Goal: Use online tool/utility: Utilize a website feature to perform a specific function

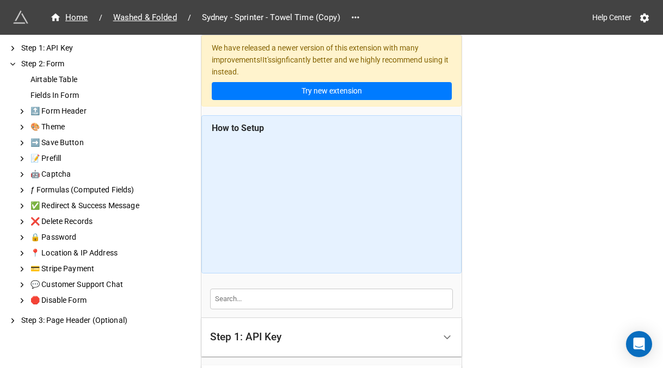
scroll to position [290, 0]
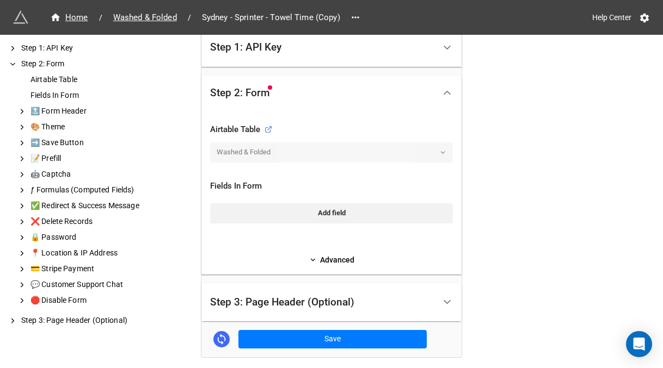
click at [422, 53] on div "Step 1: API Key" at bounding box center [322, 48] width 225 height 26
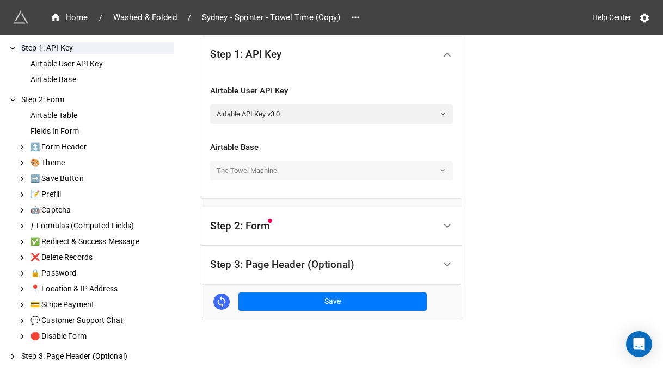
scroll to position [294, 0]
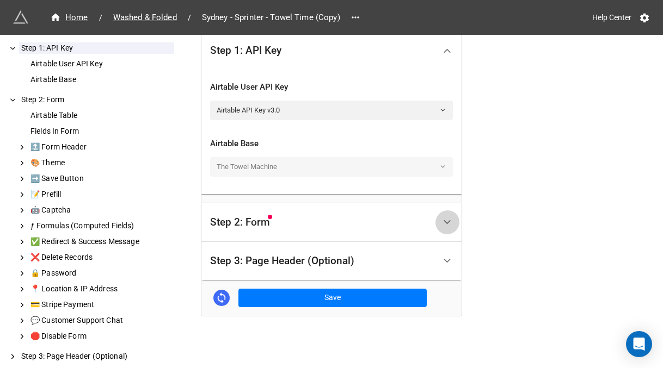
click at [441, 211] on div at bounding box center [447, 222] width 24 height 24
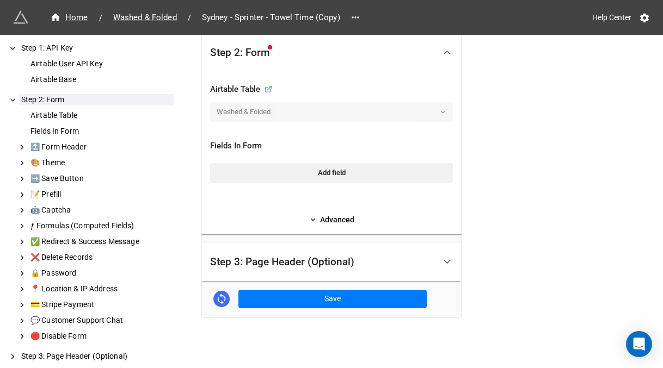
scroll to position [310, 0]
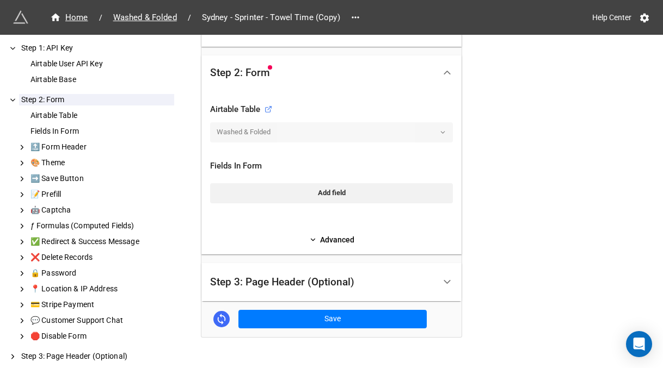
click at [438, 130] on div "Washed & Folded" at bounding box center [331, 132] width 243 height 20
click at [328, 236] on link "Advanced" at bounding box center [331, 240] width 243 height 12
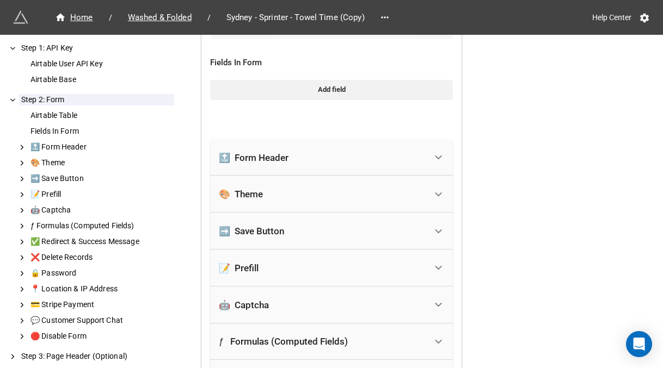
scroll to position [347, 0]
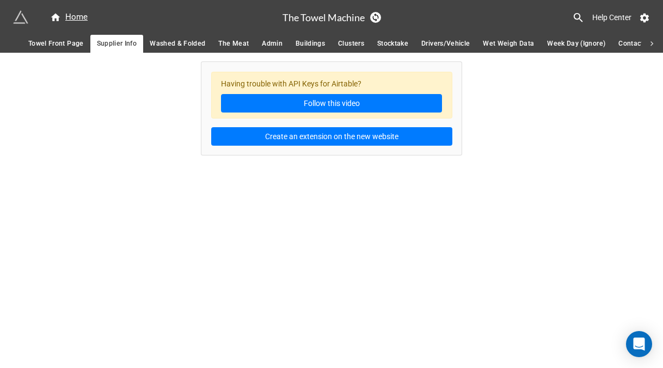
click at [191, 43] on span "Washed & Folded" at bounding box center [177, 43] width 55 height 11
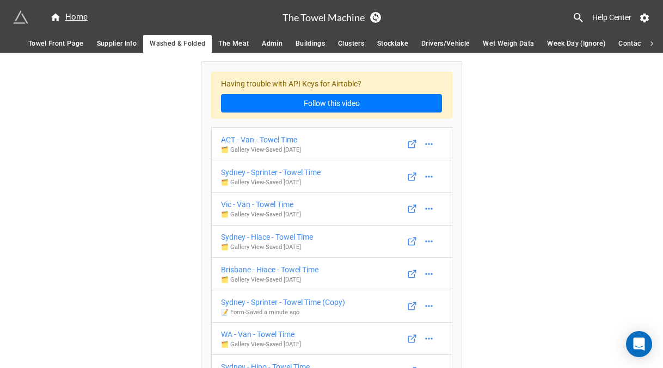
scroll to position [10, 0]
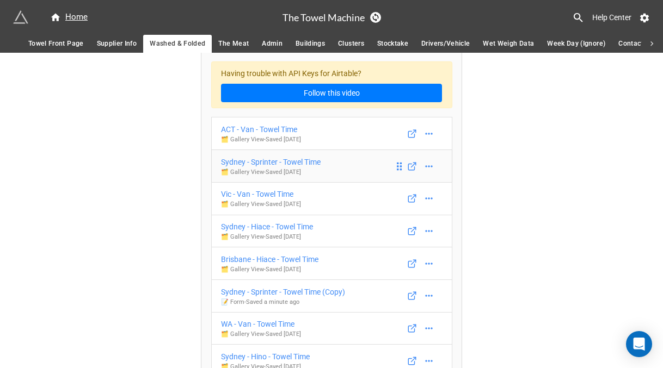
click at [259, 164] on div "Sydney - Sprinter - Towel Time" at bounding box center [271, 162] width 100 height 12
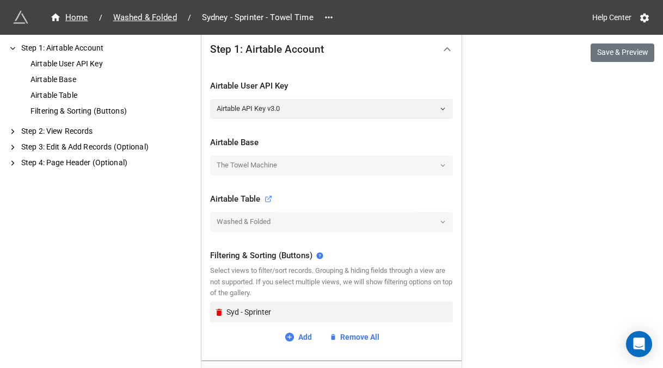
scroll to position [411, 0]
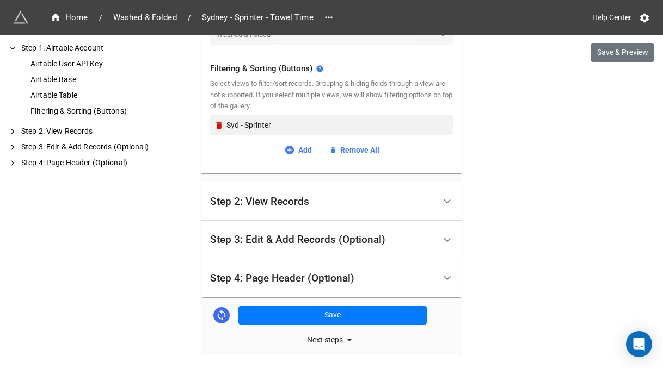
click at [441, 201] on icon at bounding box center [446, 201] width 11 height 11
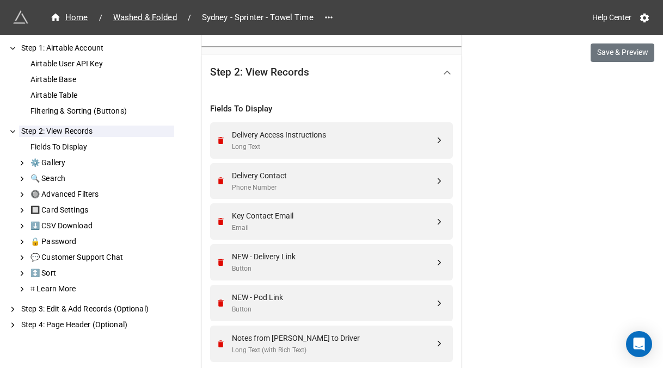
scroll to position [471, 0]
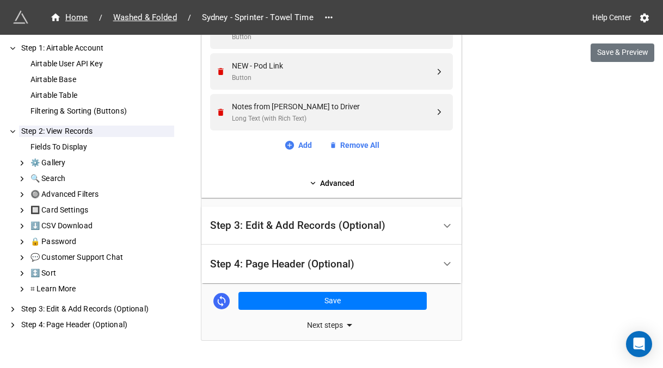
click at [428, 226] on div "Step 3: Edit & Add Records (Optional)" at bounding box center [322, 226] width 225 height 26
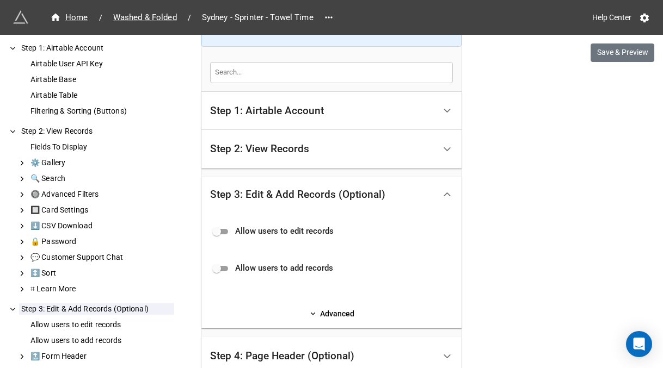
scroll to position [272, 0]
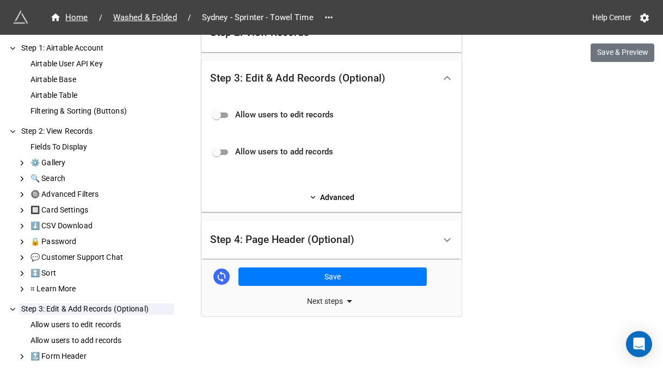
click at [444, 238] on icon at bounding box center [446, 239] width 11 height 11
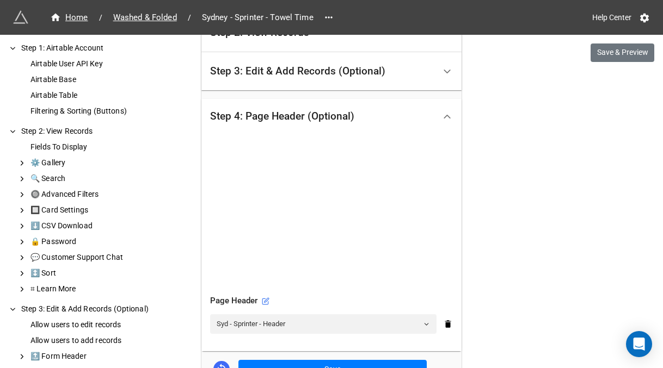
scroll to position [364, 0]
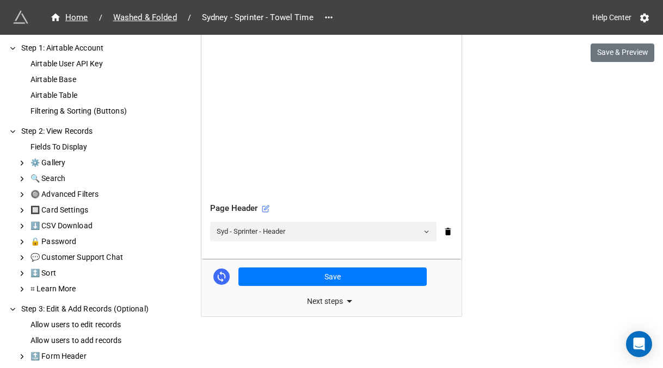
click at [347, 300] on icon at bounding box center [349, 301] width 5 height 3
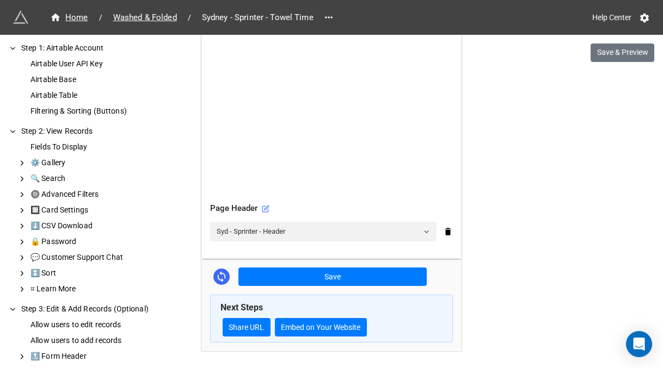
scroll to position [399, 0]
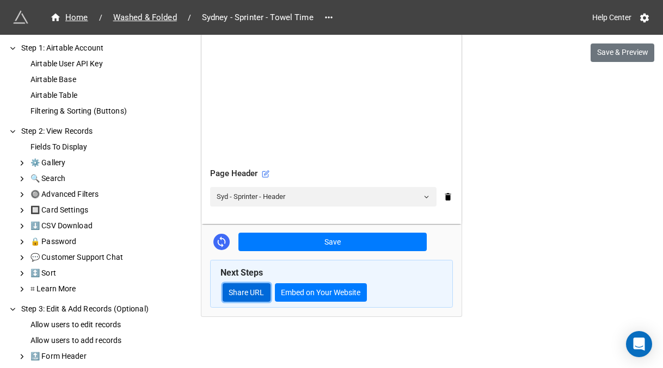
click at [245, 291] on link "Share URL" at bounding box center [247, 292] width 48 height 18
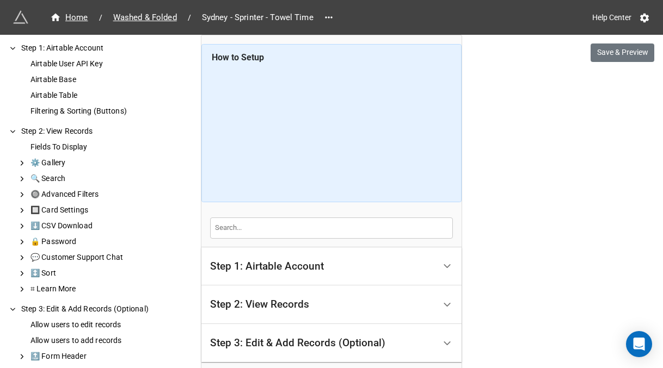
scroll to position [42, 0]
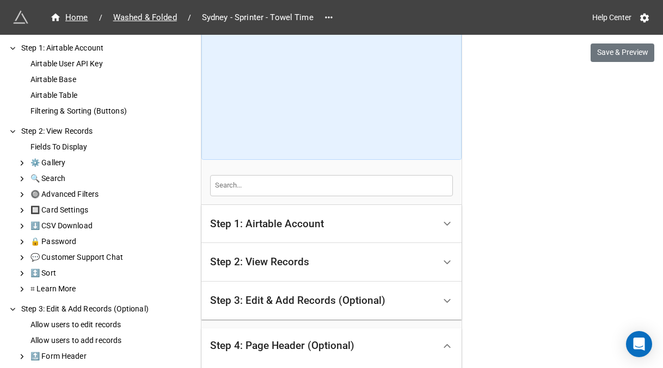
click at [444, 223] on polyline at bounding box center [447, 224] width 6 height 3
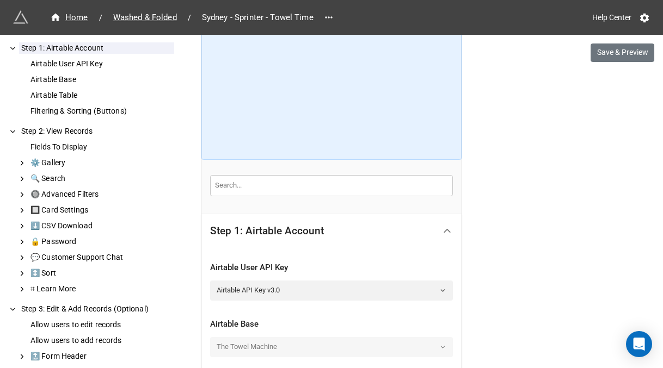
scroll to position [132, 0]
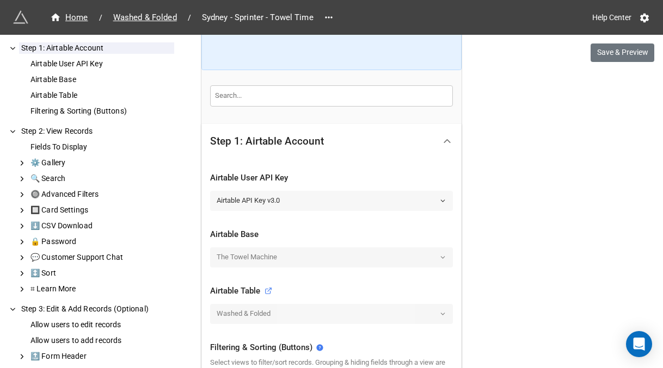
click at [440, 198] on icon at bounding box center [442, 200] width 7 height 7
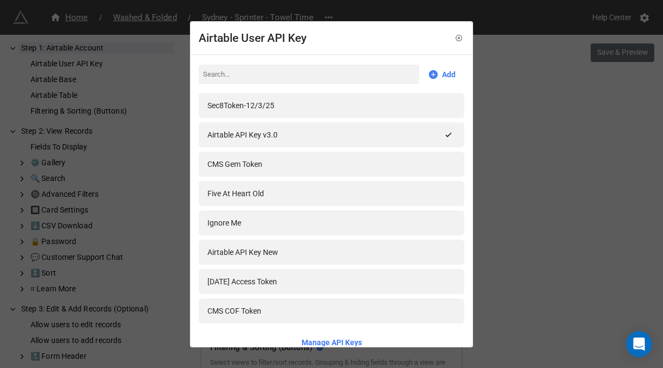
click at [515, 184] on div "Airtable User API Key Add Sec8Token-12/3/25 Airtable API Key v3.0 CMS Gem Token…" at bounding box center [331, 184] width 663 height 368
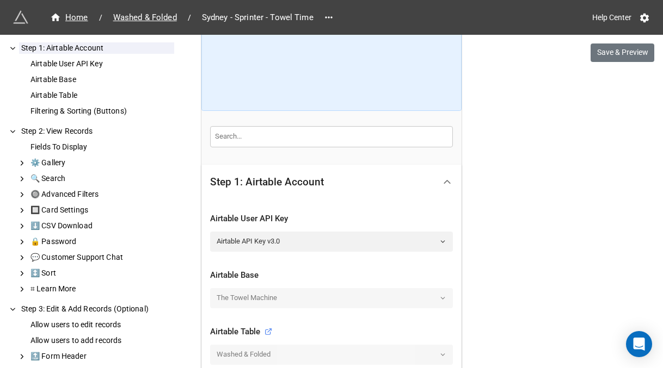
scroll to position [0, 0]
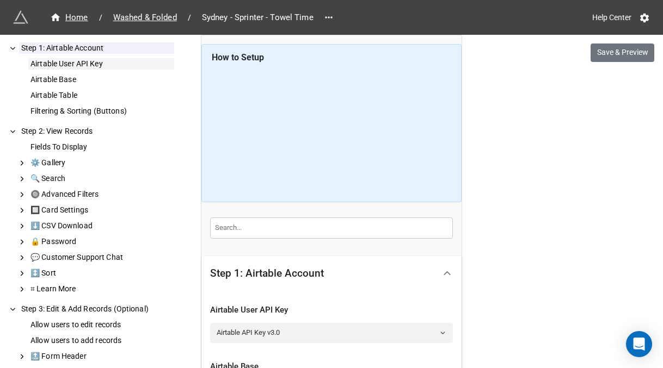
click at [88, 66] on div "Airtable User API Key" at bounding box center [101, 63] width 146 height 11
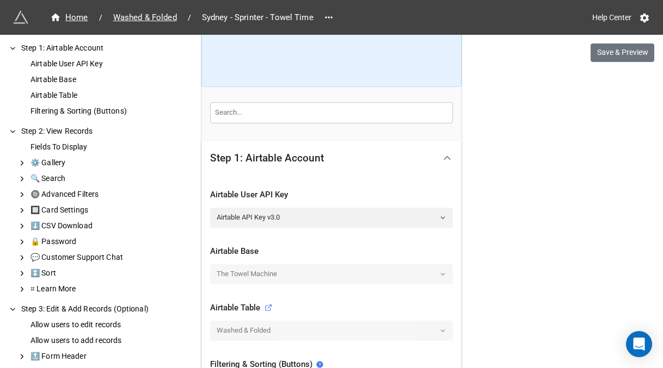
scroll to position [138, 0]
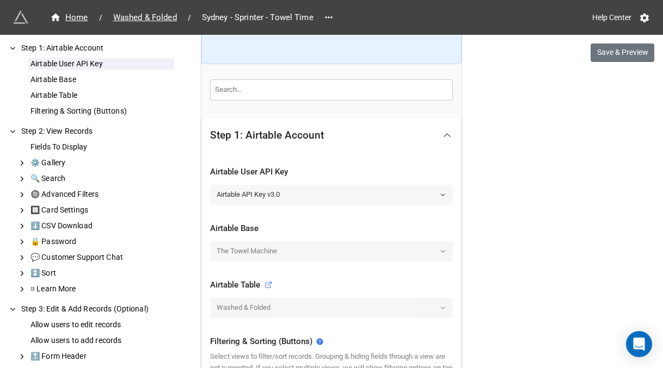
click at [441, 194] on icon at bounding box center [442, 194] width 7 height 7
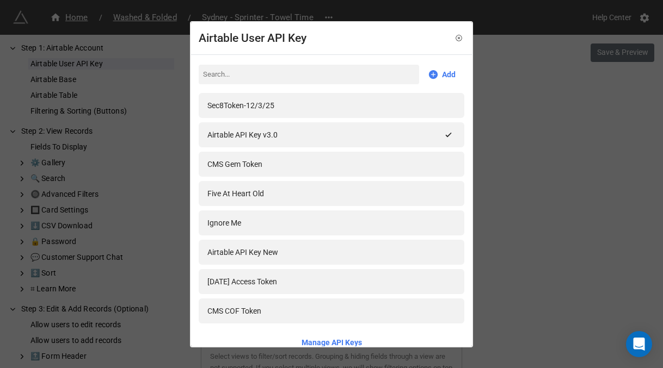
click at [541, 209] on div "Airtable User API Key Add Sec8Token-12/3/25 Airtable API Key v3.0 CMS Gem Token…" at bounding box center [331, 184] width 663 height 368
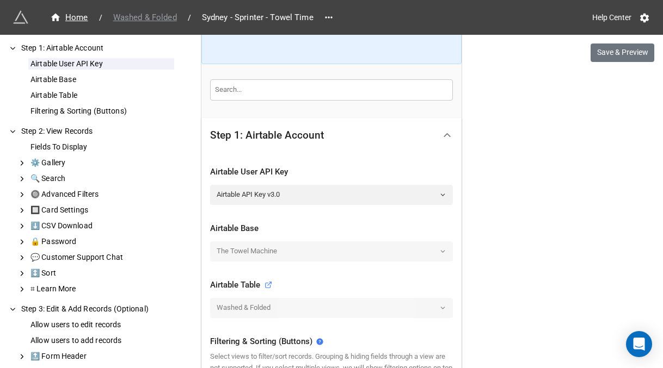
click at [148, 16] on span "Washed & Folded" at bounding box center [145, 17] width 77 height 13
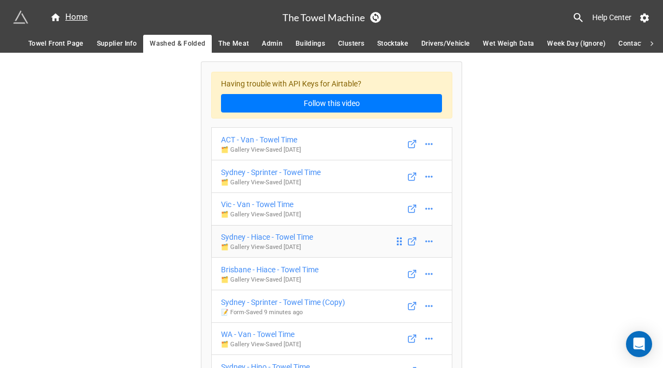
click at [287, 239] on div "Sydney - Hiace - Towel Time" at bounding box center [267, 237] width 92 height 12
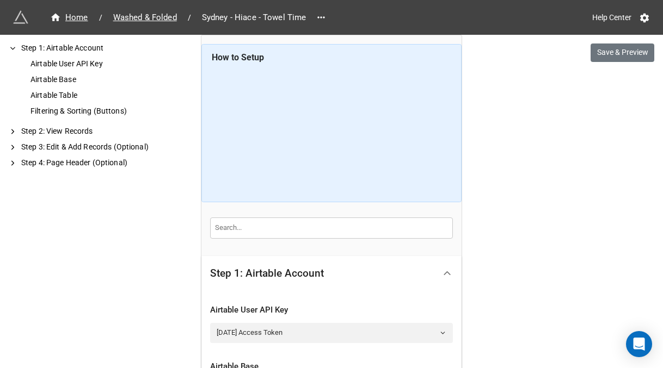
scroll to position [100, 0]
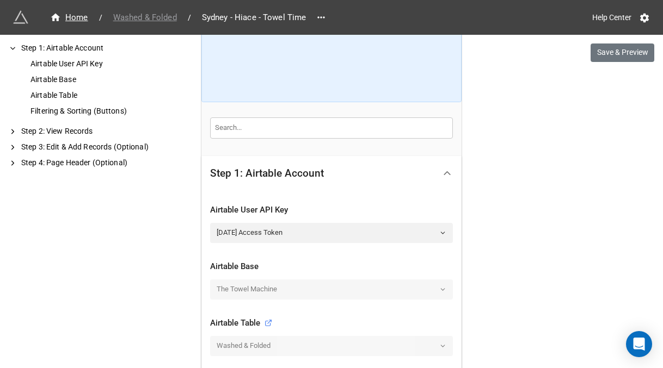
click at [145, 18] on span "Washed & Folded" at bounding box center [145, 17] width 77 height 13
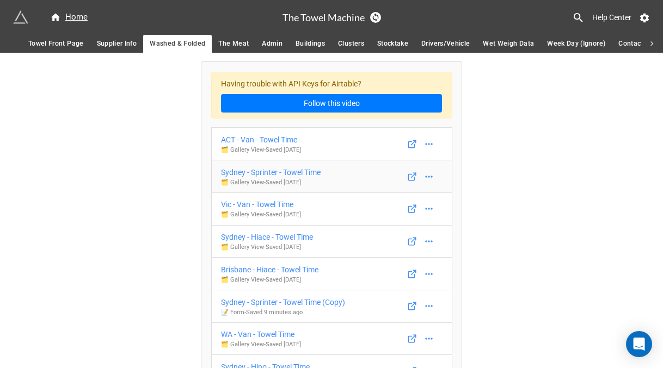
click at [304, 174] on div "Sydney - Sprinter - Towel Time" at bounding box center [271, 172] width 100 height 12
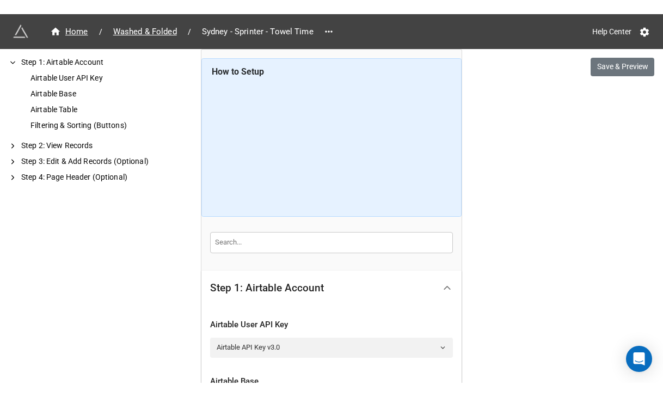
scroll to position [133, 0]
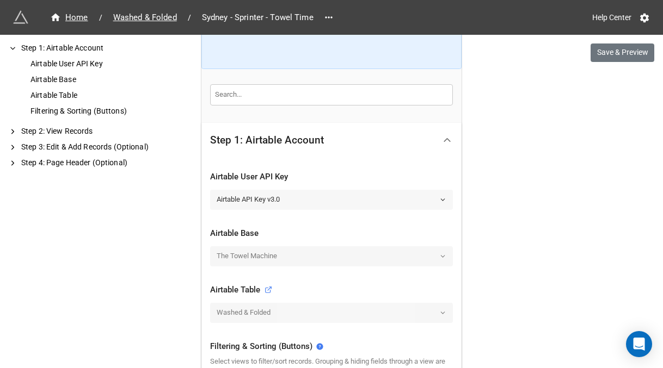
click at [435, 196] on link "Airtable API Key v3.0" at bounding box center [331, 200] width 243 height 20
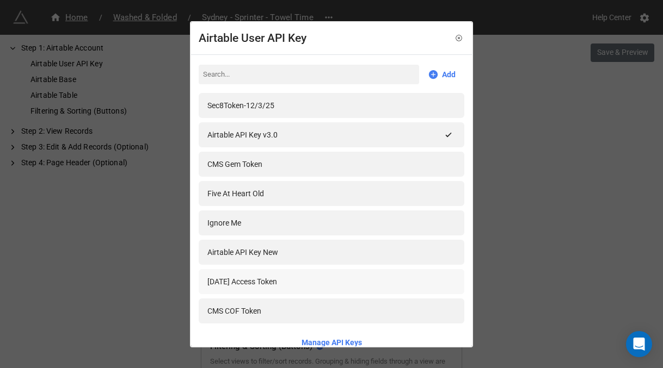
click at [316, 281] on div "FEb2024 Access Token" at bounding box center [331, 282] width 248 height 12
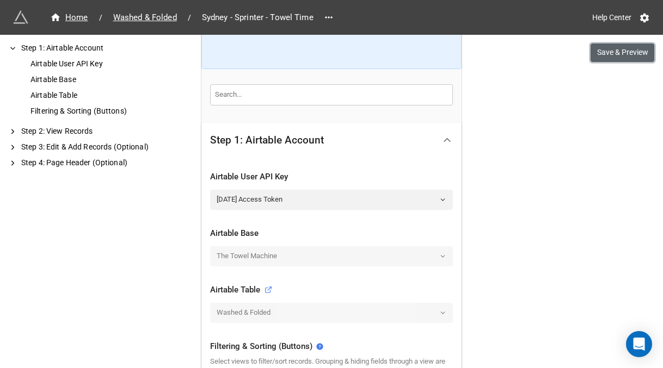
click at [607, 52] on button "Save & Preview" at bounding box center [622, 53] width 64 height 18
